Goal: Task Accomplishment & Management: Manage account settings

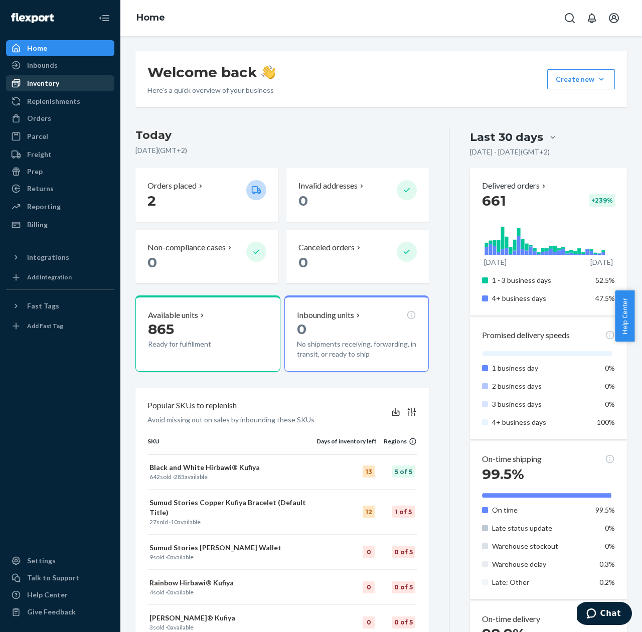
click at [43, 87] on div "Inventory" at bounding box center [43, 83] width 32 height 10
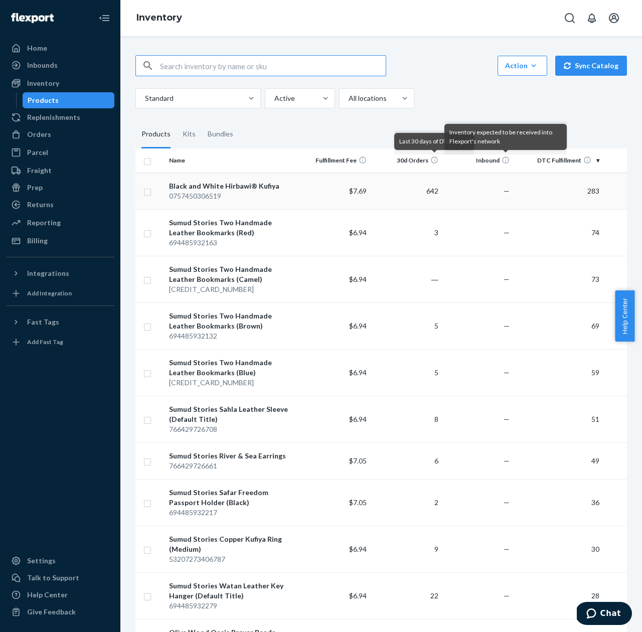
click at [232, 184] on div "Black and White Hirbawi® Kufiya" at bounding box center [232, 186] width 126 height 10
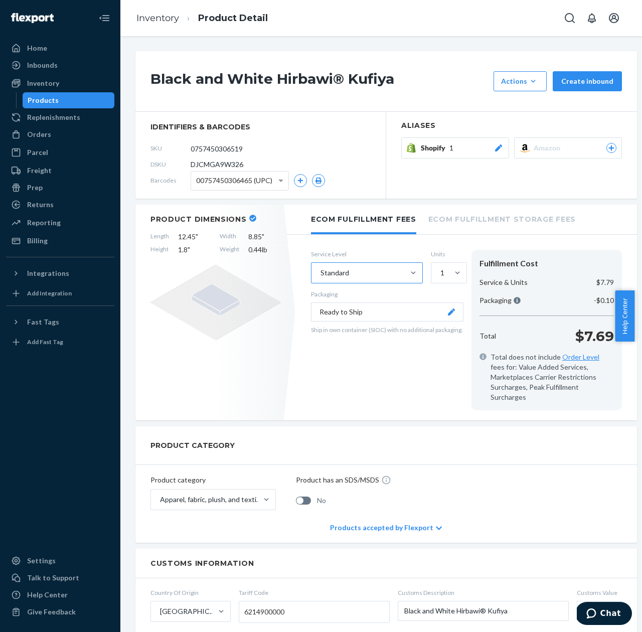
click at [396, 272] on div "Standard" at bounding box center [358, 273] width 93 height 20
click at [321, 272] on input "Standard" at bounding box center [320, 273] width 1 height 10
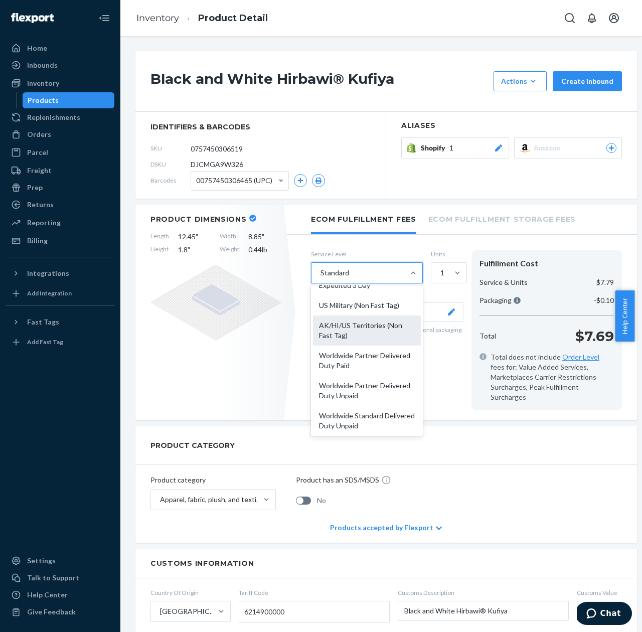
scroll to position [94, 0]
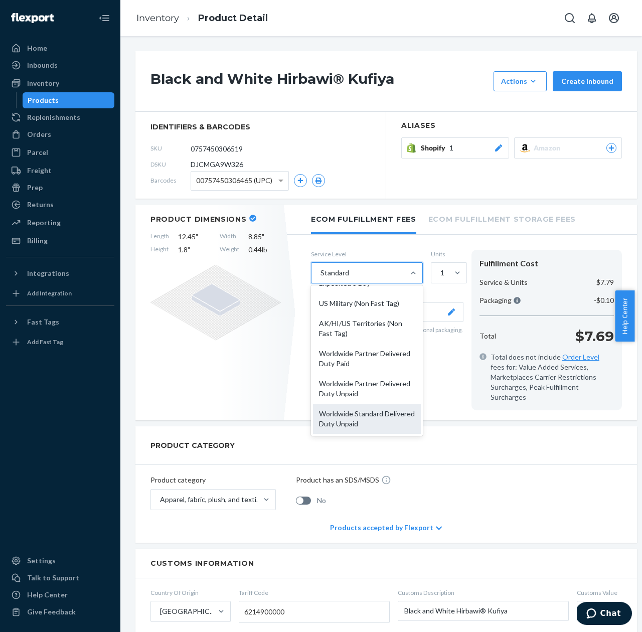
click at [363, 416] on div "Worldwide Standard Delivered Duty Unpaid" at bounding box center [367, 419] width 108 height 30
click at [321, 278] on input "option Worldwide Standard Delivered Duty Unpaid focused, 10 of 10. 10 results a…" at bounding box center [320, 273] width 1 height 10
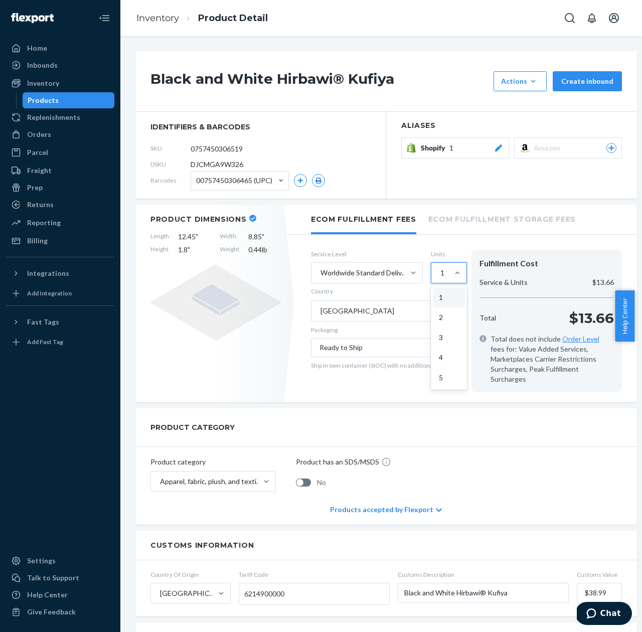
drag, startPoint x: 451, startPoint y: 269, endPoint x: 452, endPoint y: 283, distance: 14.1
click at [451, 269] on div at bounding box center [458, 273] width 18 height 10
click at [441, 269] on input "option 1 focused, 1 of 5. 5 results available. Use Up and Down to choose option…" at bounding box center [440, 273] width 1 height 10
click at [452, 322] on div "2" at bounding box center [449, 318] width 32 height 20
click at [441, 278] on input "option 2 focused, 2 of 5. 5 results available. Use Up and Down to choose option…" at bounding box center [440, 273] width 1 height 10
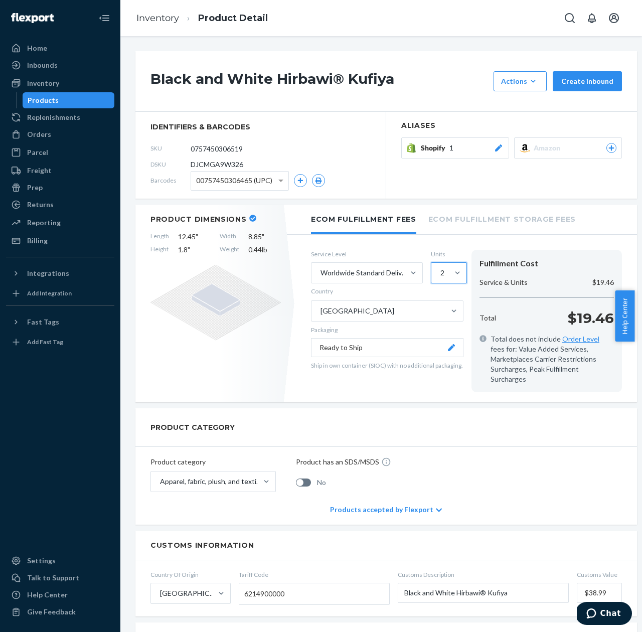
click at [446, 268] on div "2" at bounding box center [440, 273] width 17 height 20
click at [441, 268] on input "option 2, selected. 0 results available. Select is focused ,type to refine list…" at bounding box center [440, 273] width 1 height 10
click at [443, 341] on div "3" at bounding box center [449, 338] width 32 height 20
click at [441, 278] on input "option 2, selected. option 3 focused, 3 of 5. 5 results available. Use Up and D…" at bounding box center [440, 273] width 1 height 10
click at [447, 268] on div "3" at bounding box center [440, 273] width 17 height 20
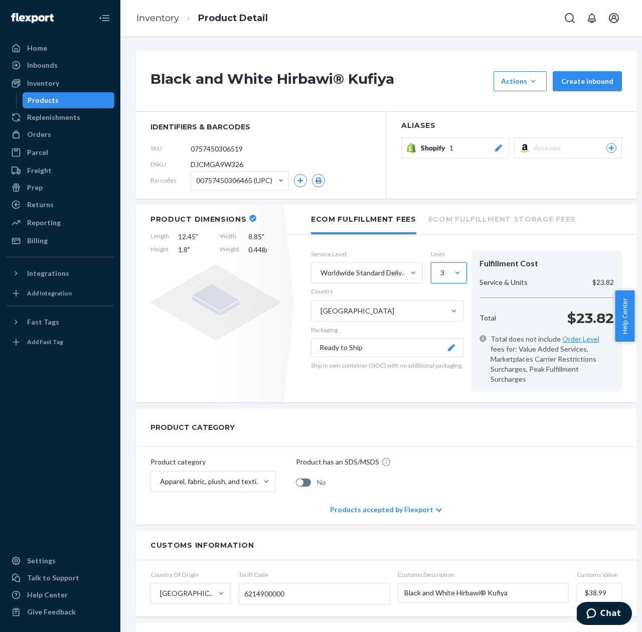
click at [441, 268] on input "option 3, selected. 0 results available. Select is focused ,type to refine list…" at bounding box center [440, 273] width 1 height 10
click at [454, 361] on div "4" at bounding box center [449, 358] width 32 height 20
click at [441, 278] on input "option 3, selected. option 4 focused, 4 of 5. 5 results available. Use Up and D…" at bounding box center [440, 273] width 1 height 10
click at [454, 374] on div "5" at bounding box center [449, 378] width 32 height 20
click at [441, 278] on input "option 4, selected. option 5 focused, 5 of 5. 5 results available. Use Up and D…" at bounding box center [440, 273] width 1 height 10
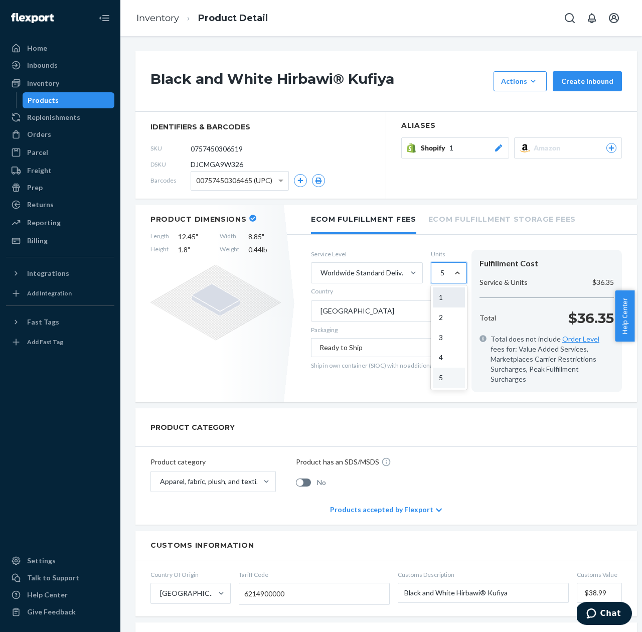
click at [452, 293] on div "1" at bounding box center [449, 298] width 32 height 20
click at [441, 278] on input "option 5, selected. option 1 focused, 1 of 5. 5 results available. Use Up and D…" at bounding box center [440, 273] width 1 height 10
click at [443, 273] on div "1" at bounding box center [443, 273] width 4 height 10
click at [441, 273] on input "option 1, selected. 0 results available. Select is focused ,type to refine list…" at bounding box center [440, 273] width 1 height 10
click at [445, 313] on div "2" at bounding box center [449, 318] width 32 height 20
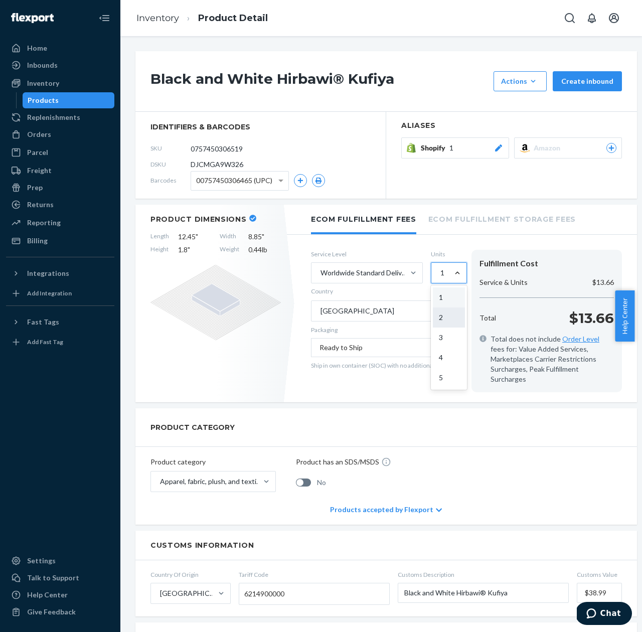
click at [441, 278] on input "option 1, selected. option 2 focused, 2 of 5. 5 results available. Use Up and D…" at bounding box center [440, 273] width 1 height 10
click at [63, 48] on div "Home" at bounding box center [60, 48] width 106 height 14
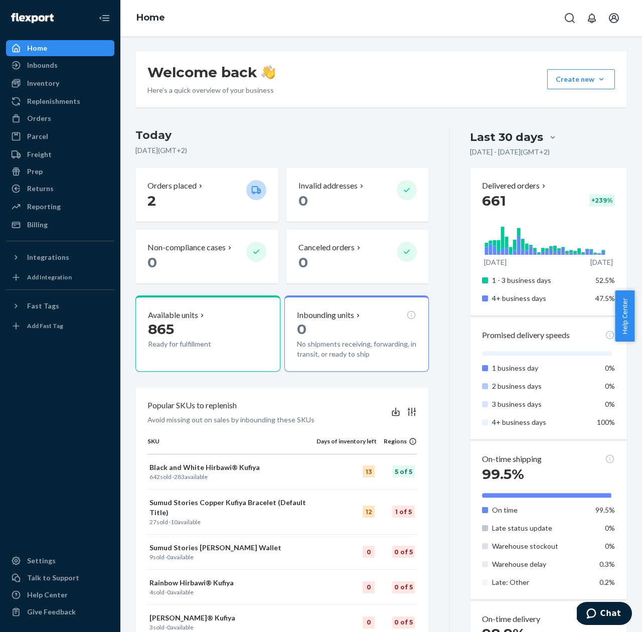
click at [34, 50] on div "Home" at bounding box center [37, 48] width 20 height 10
